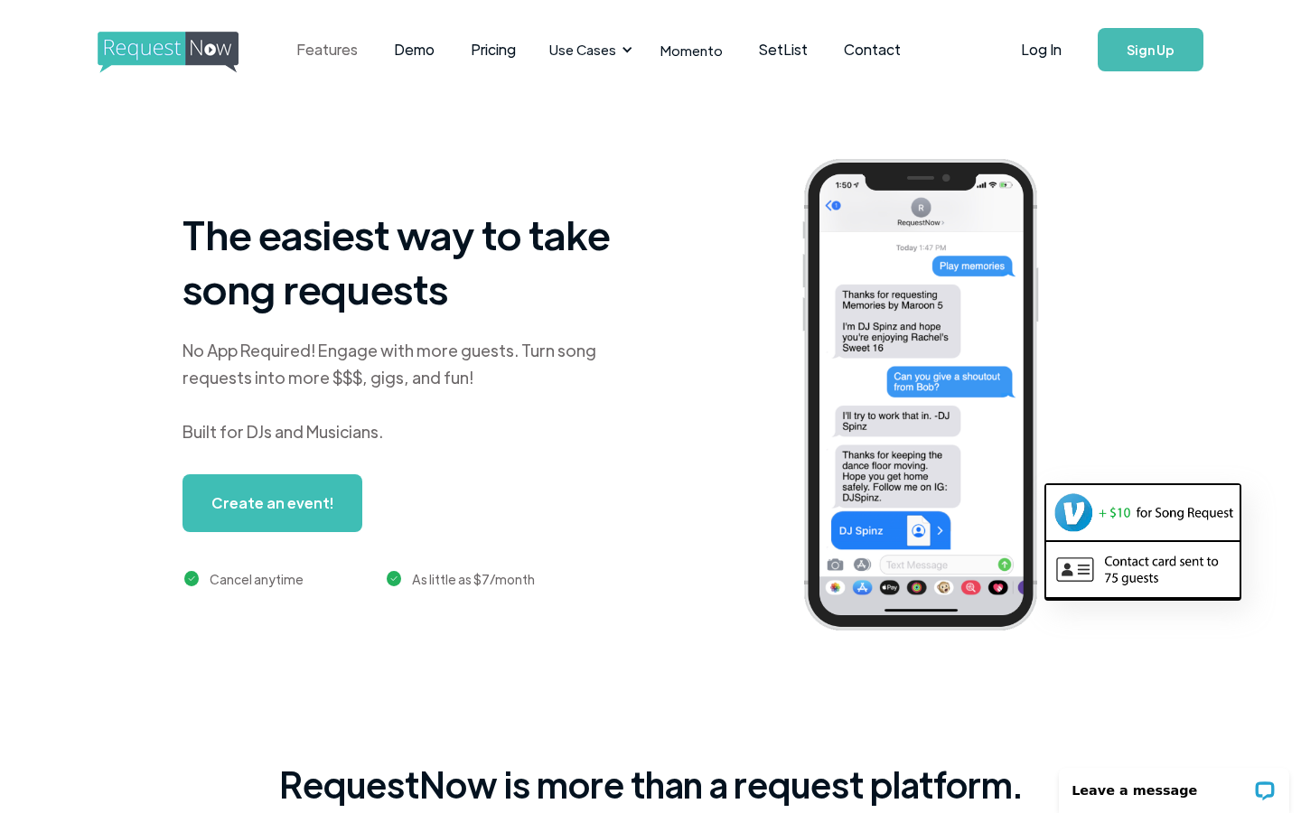
click at [312, 52] on link "Features" at bounding box center [327, 50] width 98 height 56
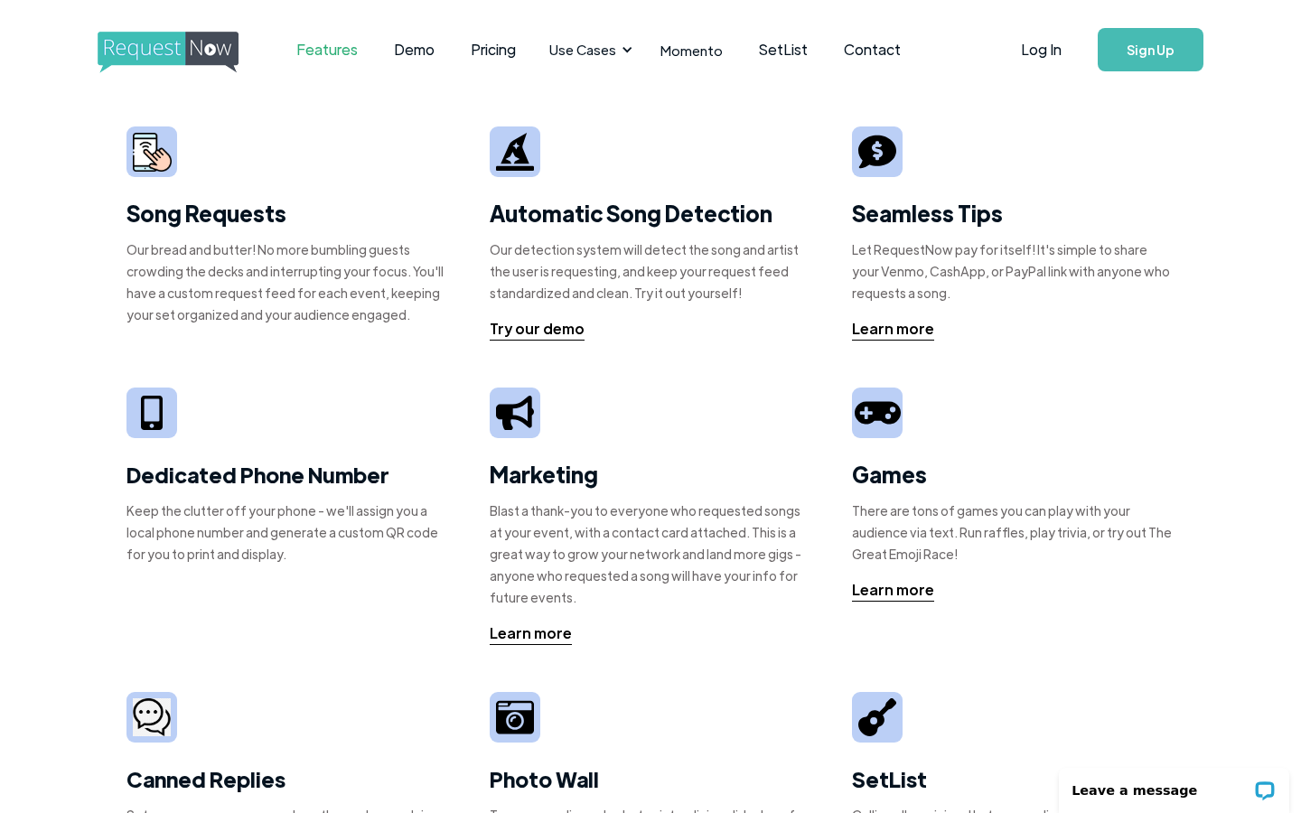
click at [196, 47] on img "home" at bounding box center [185, 53] width 174 height 42
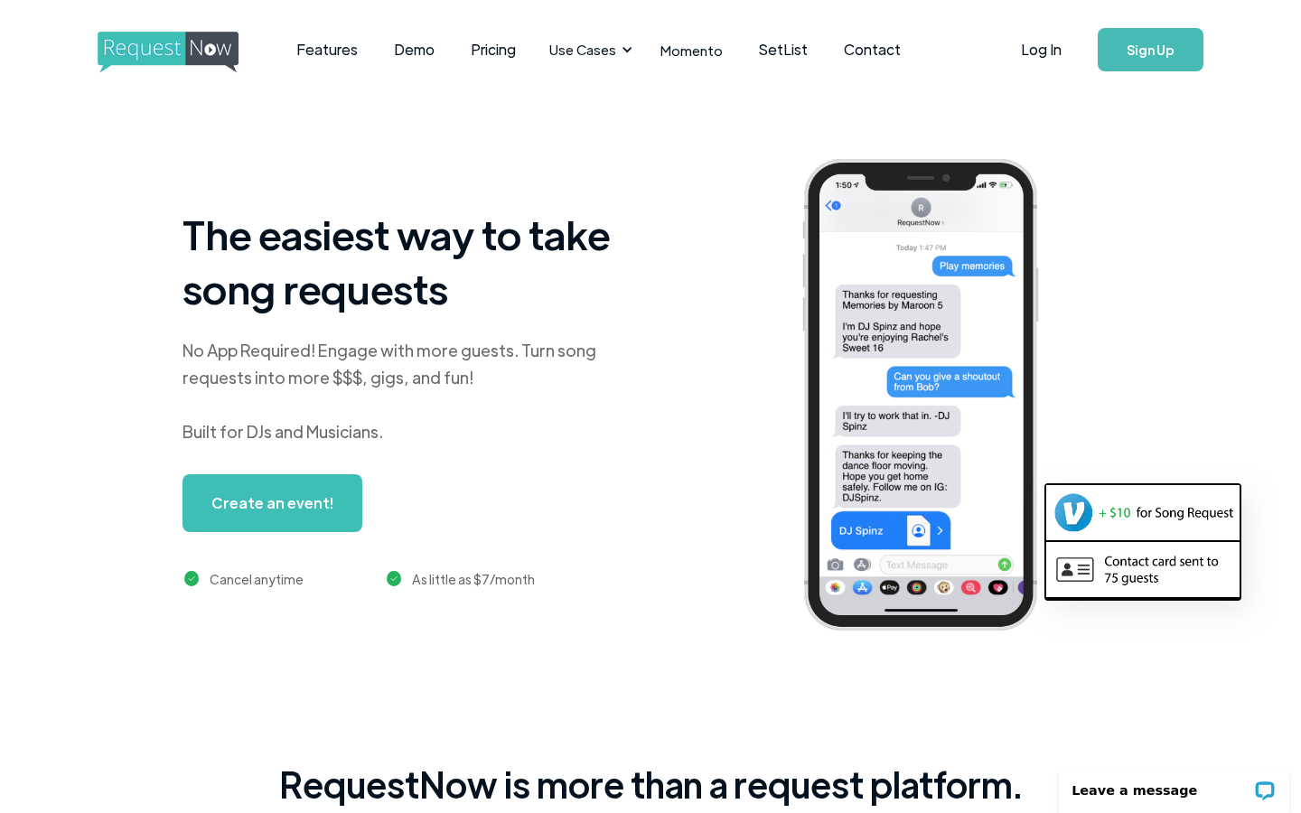
click at [310, 510] on link "Create an event!" at bounding box center [273, 503] width 180 height 58
